Goal: Information Seeking & Learning: Learn about a topic

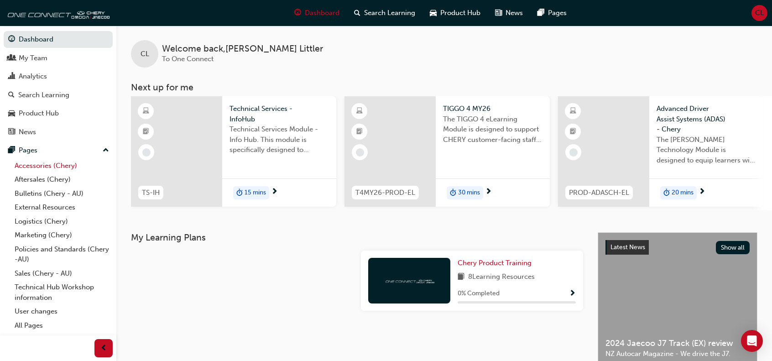
click at [30, 163] on link "Accessories (Chery)" at bounding box center [62, 166] width 102 height 14
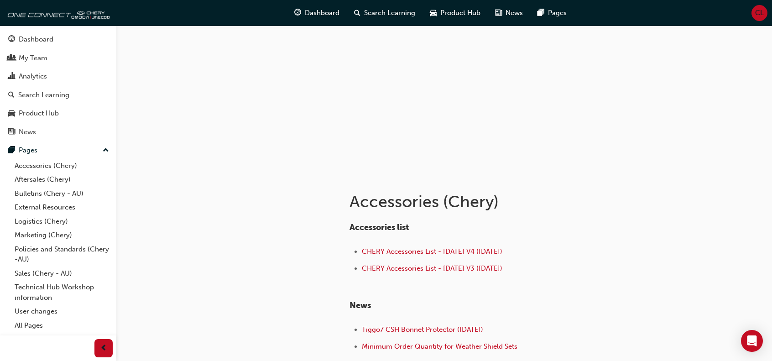
scroll to position [115, 0]
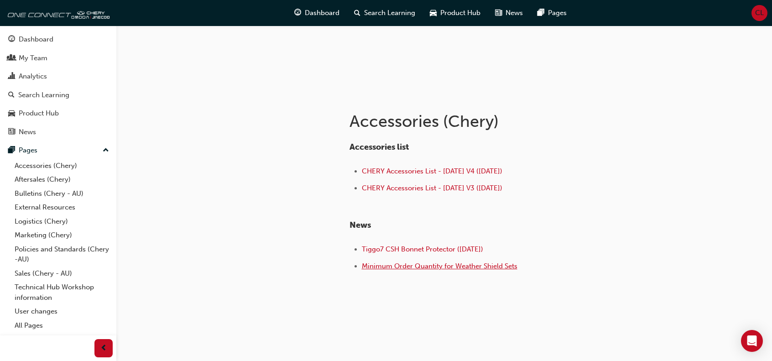
click at [434, 263] on span "Minimum Order Quantity for Weather Shield Sets" at bounding box center [440, 266] width 156 height 8
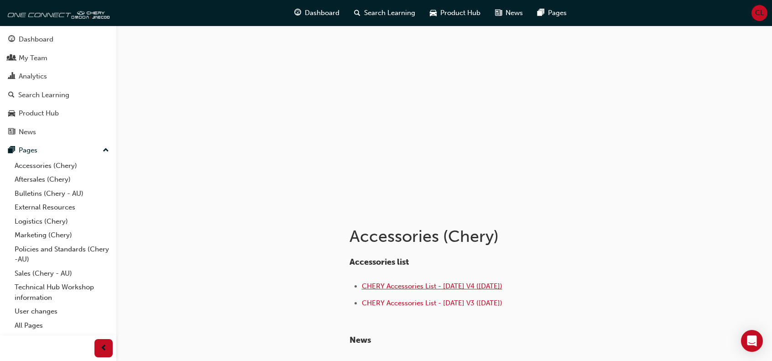
click at [417, 286] on span "CHERY Accessories List - [DATE] V4 ([DATE])" at bounding box center [432, 286] width 141 height 8
drag, startPoint x: 538, startPoint y: 282, endPoint x: 362, endPoint y: 282, distance: 175.8
click at [362, 282] on li "CHERY Accessories List - Aug 25 V4 (25.08.25)" at bounding box center [504, 287] width 284 height 13
copy span "CHERY Accessories List - Aug 25 V4 (25.08.25)"
click at [452, 288] on span "CHERY Accessories List - Aug 25 V4 (25.08.25)" at bounding box center [432, 286] width 141 height 8
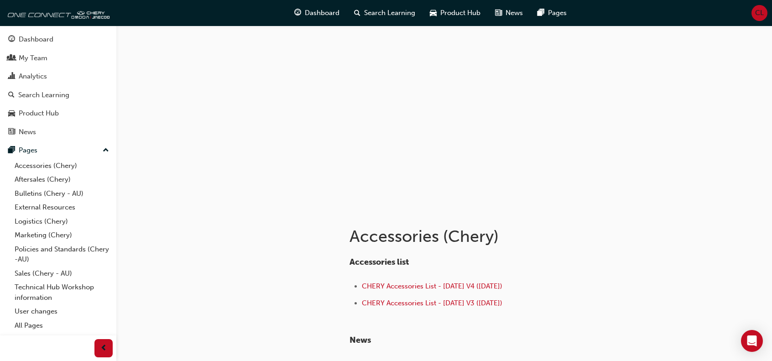
drag, startPoint x: 514, startPoint y: 304, endPoint x: 362, endPoint y: 295, distance: 152.7
click at [362, 295] on ul "CHERY Accessories List - Aug 25 V4 (25.08.25) CHERY Accessories List - Aug 25 V…" at bounding box center [498, 296] width 297 height 30
copy span "CHERY Accessories List - [DATE] V3 ([DATE])"
click at [418, 301] on span "CHERY Accessories List - [DATE] V3 ([DATE])" at bounding box center [432, 303] width 141 height 8
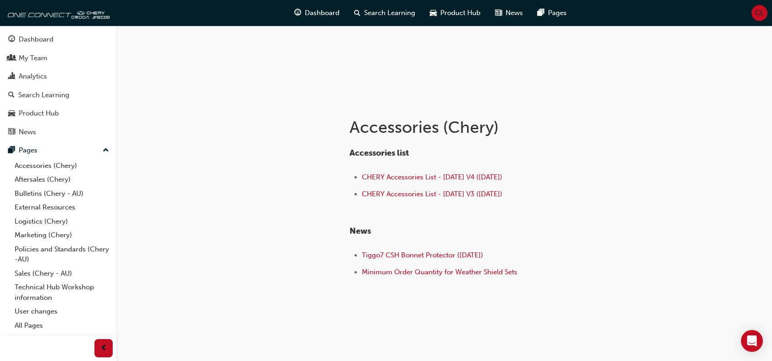
scroll to position [115, 0]
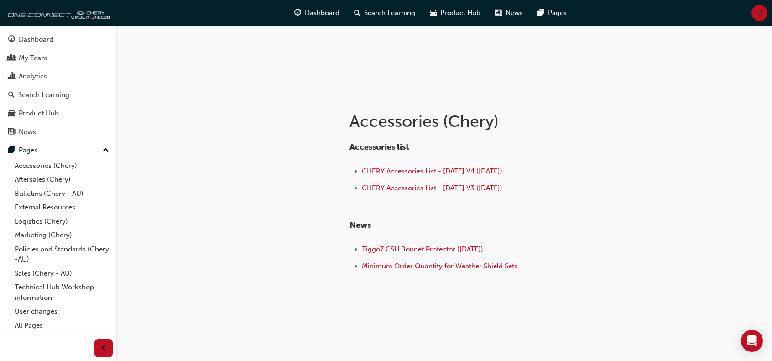
drag, startPoint x: 497, startPoint y: 247, endPoint x: 362, endPoint y: 246, distance: 134.2
click at [362, 246] on li "Tiggo7 CSH Bonnet Protector ([DATE])" at bounding box center [504, 250] width 284 height 13
copy span "Tiggo7 CSH Bonnet Protector ([DATE])"
click at [441, 247] on span "Tiggo7 CSH Bonnet Protector ([DATE])" at bounding box center [422, 249] width 121 height 8
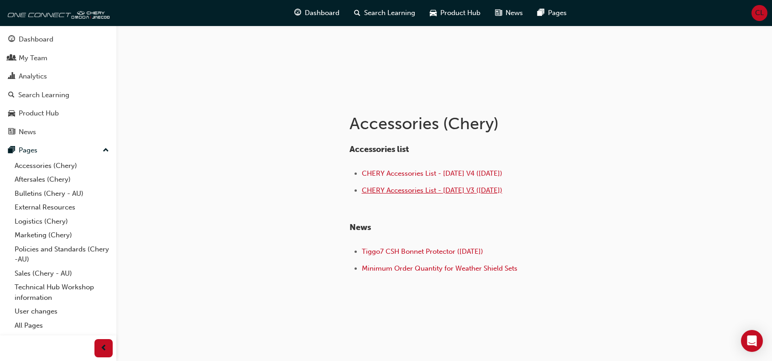
scroll to position [115, 0]
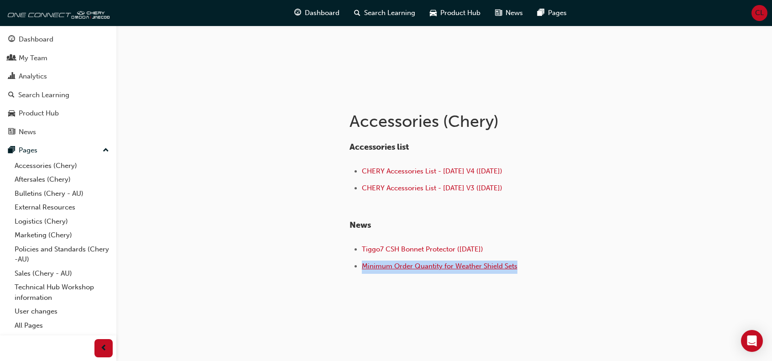
drag, startPoint x: 521, startPoint y: 264, endPoint x: 362, endPoint y: 269, distance: 158.9
click at [362, 269] on li "Minimum Order Quantity for Weather Shield Sets" at bounding box center [504, 267] width 284 height 13
copy span "Minimum Order Quantity for Weather Shield Sets"
click at [446, 263] on span "Minimum Order Quantity for Weather Shield Sets" at bounding box center [440, 266] width 156 height 8
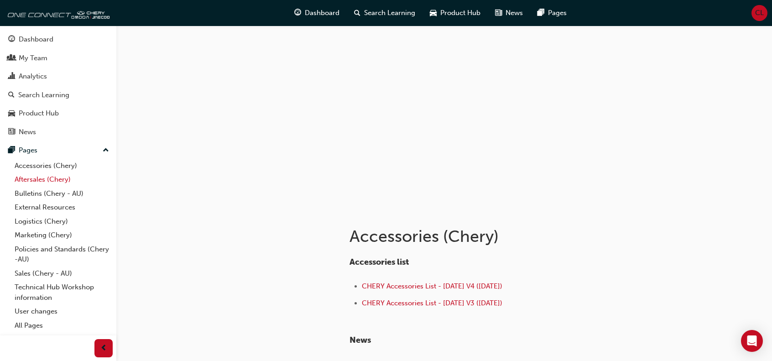
click at [32, 178] on link "Aftersales (Chery)" at bounding box center [62, 180] width 102 height 14
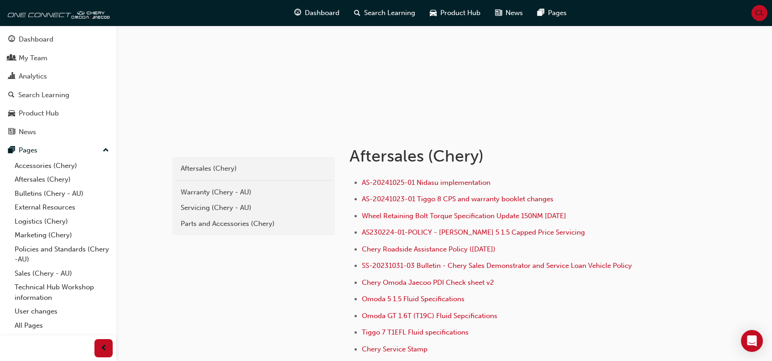
scroll to position [137, 0]
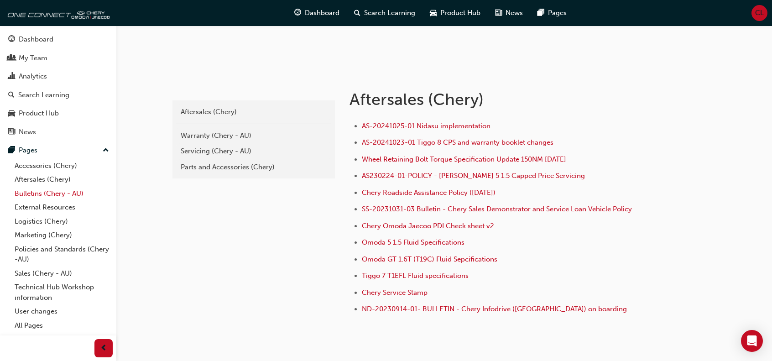
click at [27, 192] on link "Bulletins (Chery - AU)" at bounding box center [62, 194] width 102 height 14
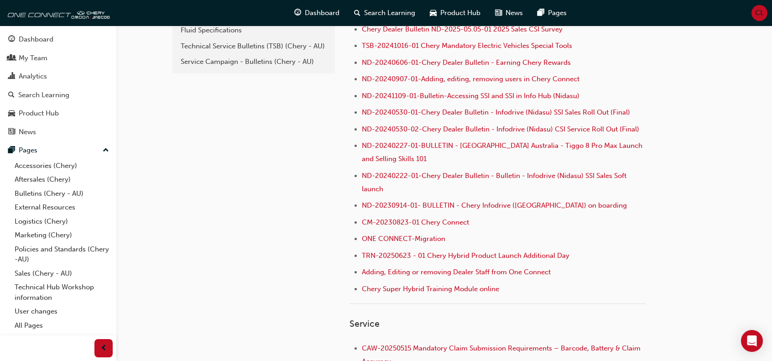
scroll to position [274, 0]
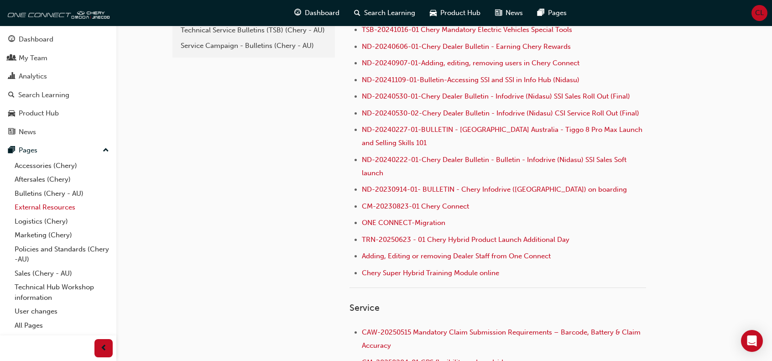
click at [30, 206] on link "External Resources" at bounding box center [62, 207] width 102 height 14
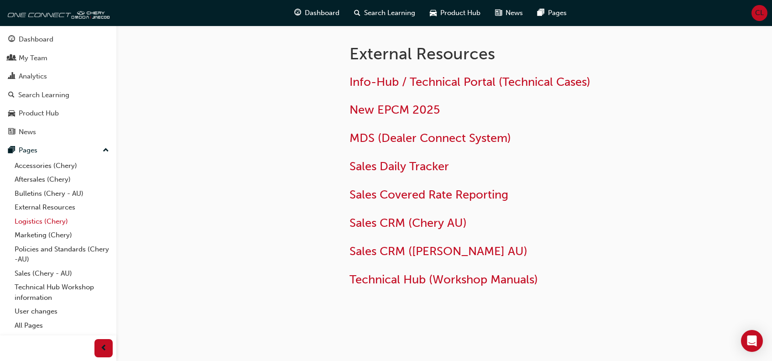
click at [34, 220] on link "Logistics (Chery)" at bounding box center [62, 222] width 102 height 14
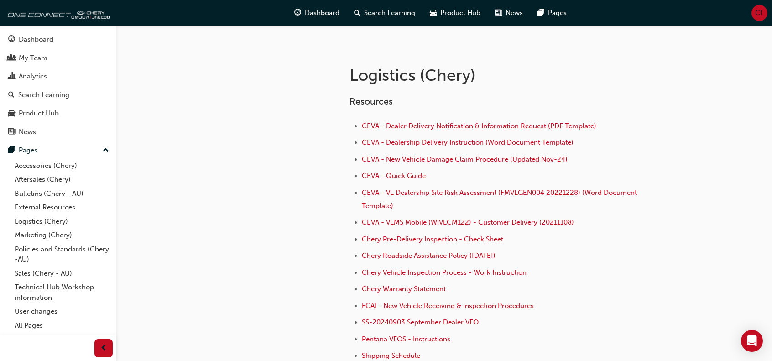
scroll to position [183, 0]
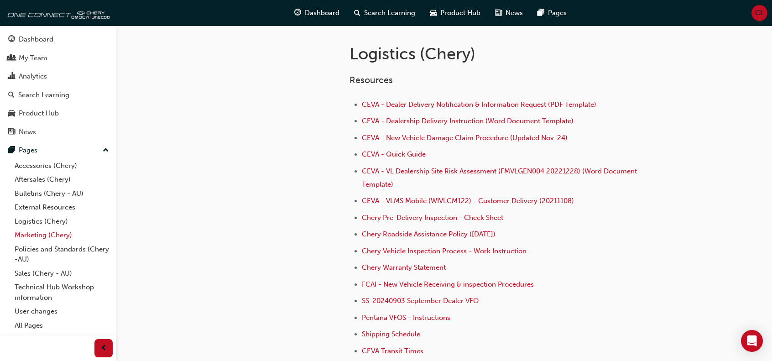
click at [31, 235] on link "Marketing (Chery)" at bounding box center [62, 235] width 102 height 14
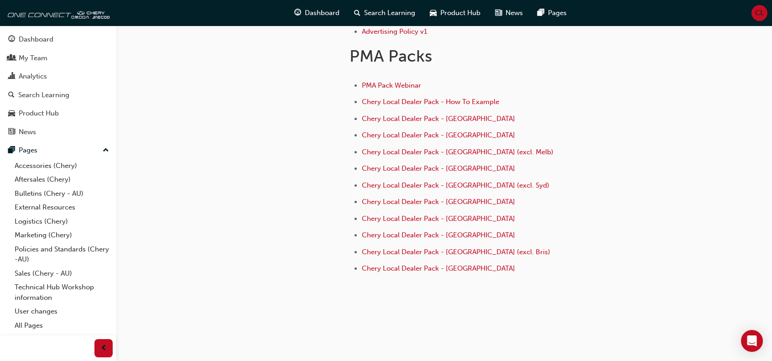
scroll to position [406, 0]
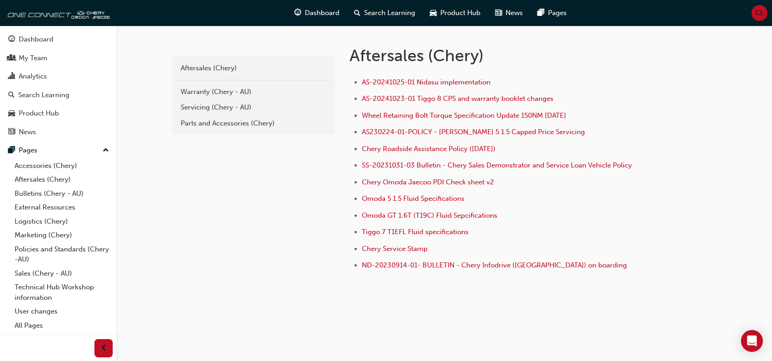
scroll to position [137, 0]
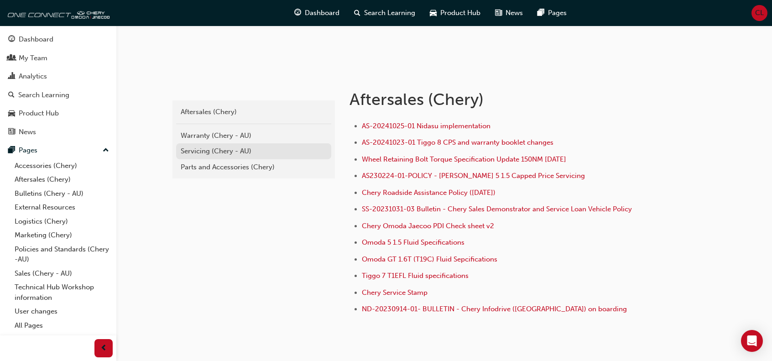
click at [198, 151] on div "Servicing (Chery - AU)" at bounding box center [254, 151] width 146 height 10
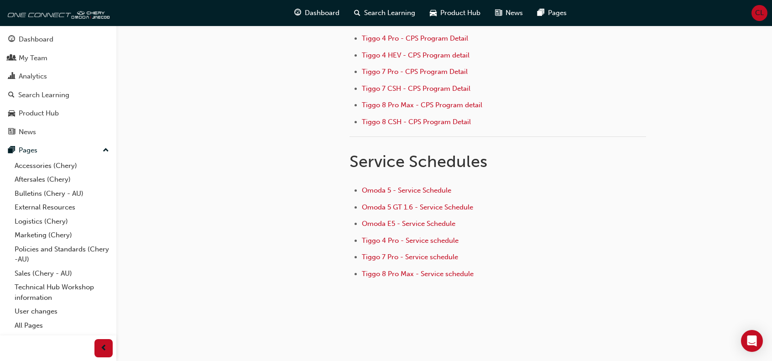
scroll to position [193, 0]
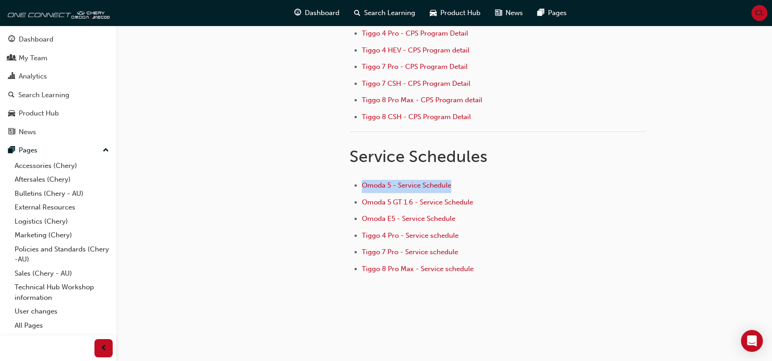
drag, startPoint x: 457, startPoint y: 183, endPoint x: 361, endPoint y: 178, distance: 96.0
click at [361, 180] on ul "Omoda 5 - Service Schedule Omoda 5 GT 1.6 - Service Schedule Omoda E5 - Service…" at bounding box center [498, 228] width 297 height 97
copy link "Omoda 5 - Service Schedule"
click at [411, 183] on span "Omoda 5 - Service Schedule" at bounding box center [406, 185] width 89 height 8
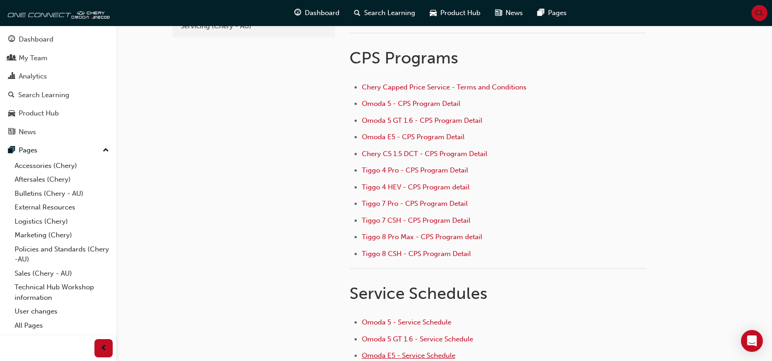
scroll to position [193, 0]
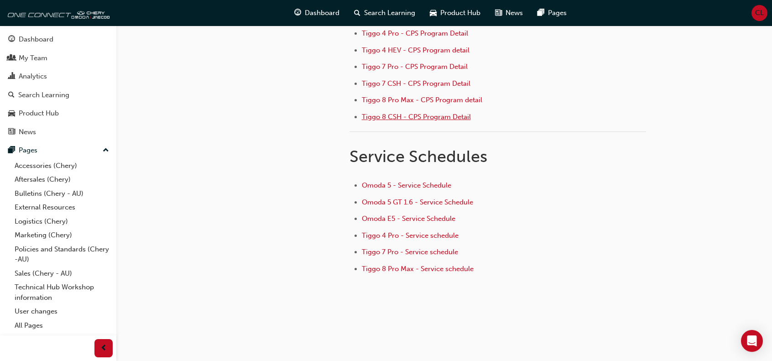
click at [411, 113] on span "Tiggo 8 CSH - CPS Program Detail" at bounding box center [416, 117] width 109 height 8
